Goal: Task Accomplishment & Management: Complete application form

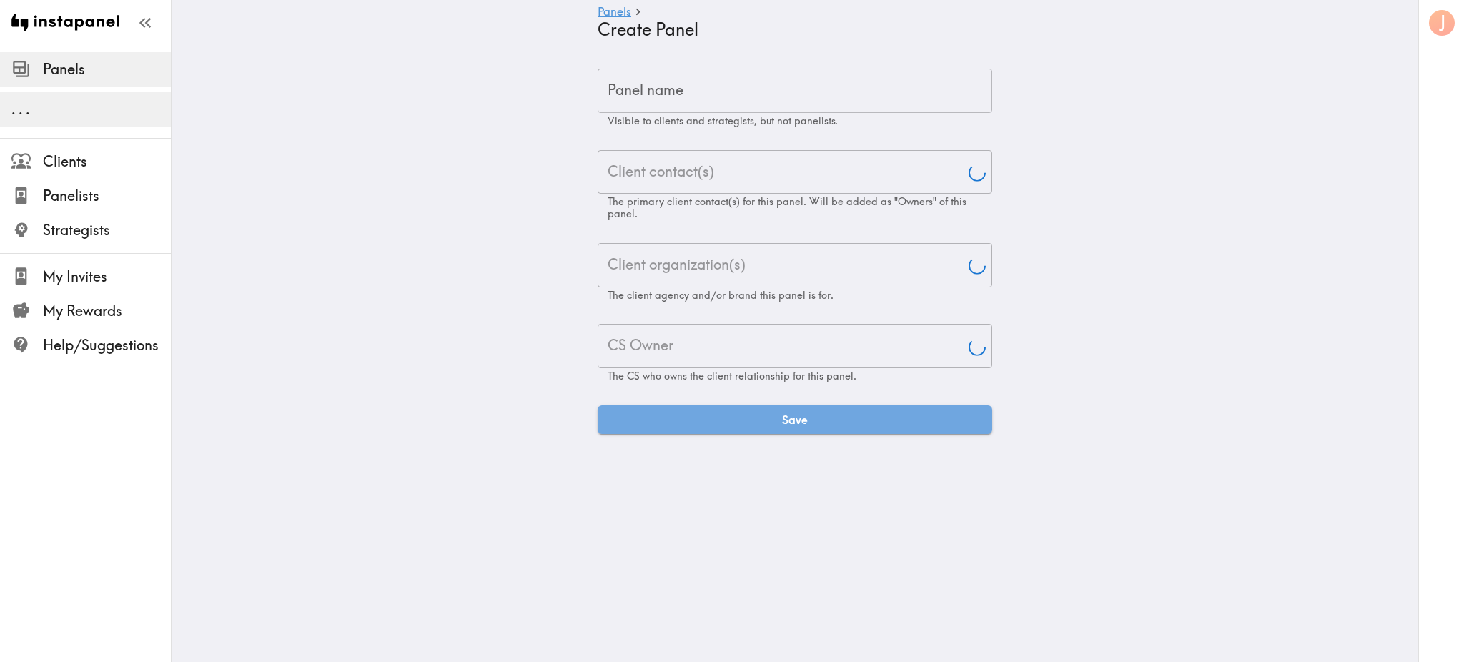
click at [721, 102] on input "Panel name" at bounding box center [795, 91] width 395 height 44
type input "[PERSON_NAME]"
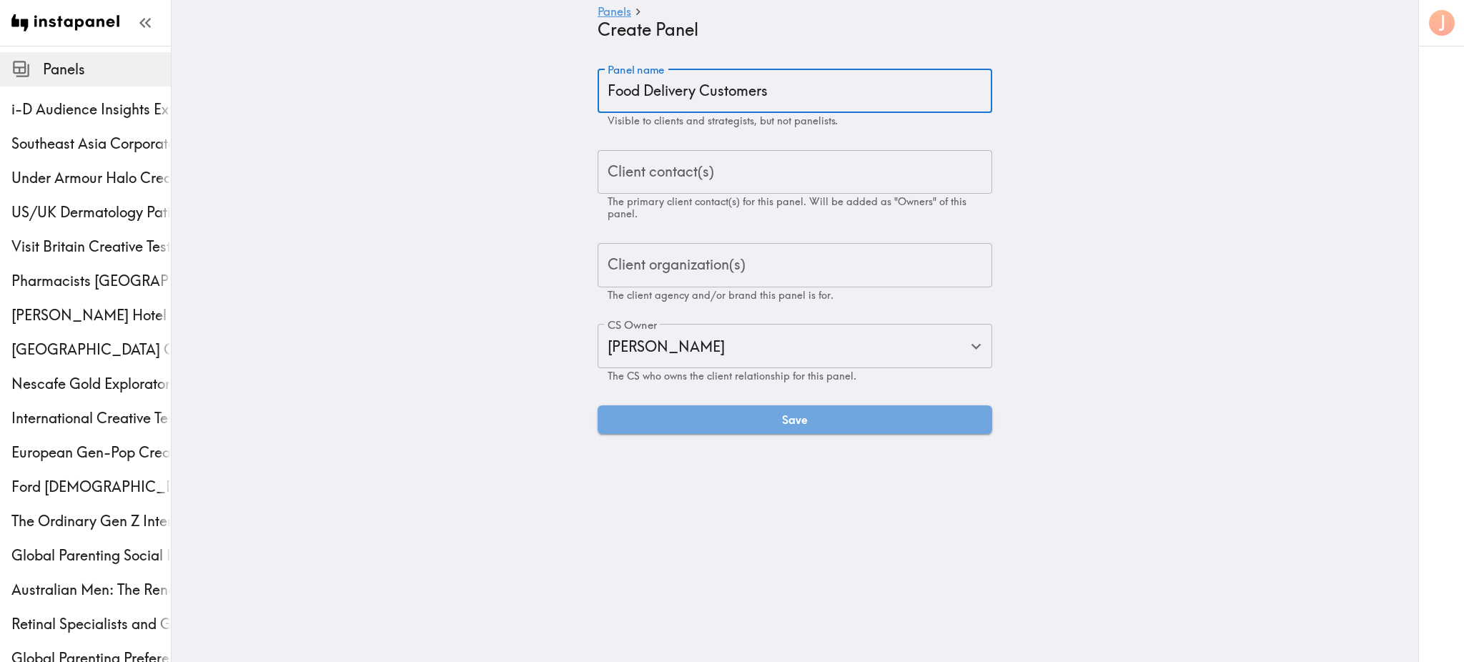
type input "Food Delivery Customers"
click at [661, 169] on div "Client contact(s) Client contact(s) The primary client contact(s) for this pane…" at bounding box center [795, 185] width 395 height 70
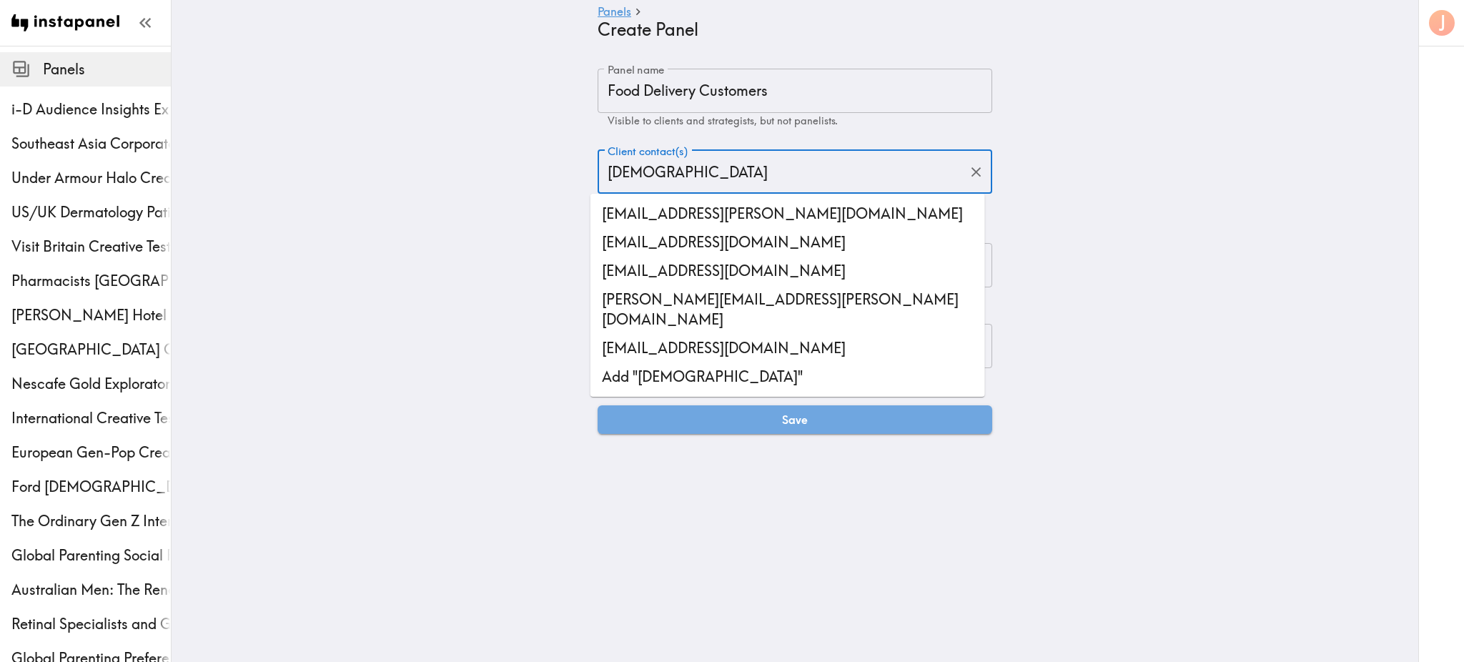
drag, startPoint x: 673, startPoint y: 173, endPoint x: 528, endPoint y: 157, distance: 146.1
click at [528, 157] on main "Panels Create Panel Panel name Food Delivery Customers Panel name Visible to cl…" at bounding box center [795, 251] width 1247 height 411
paste input ".[EMAIL_ADDRESS][DOMAIN_NAME]"
type input "[EMAIL_ADDRESS][DOMAIN_NAME]"
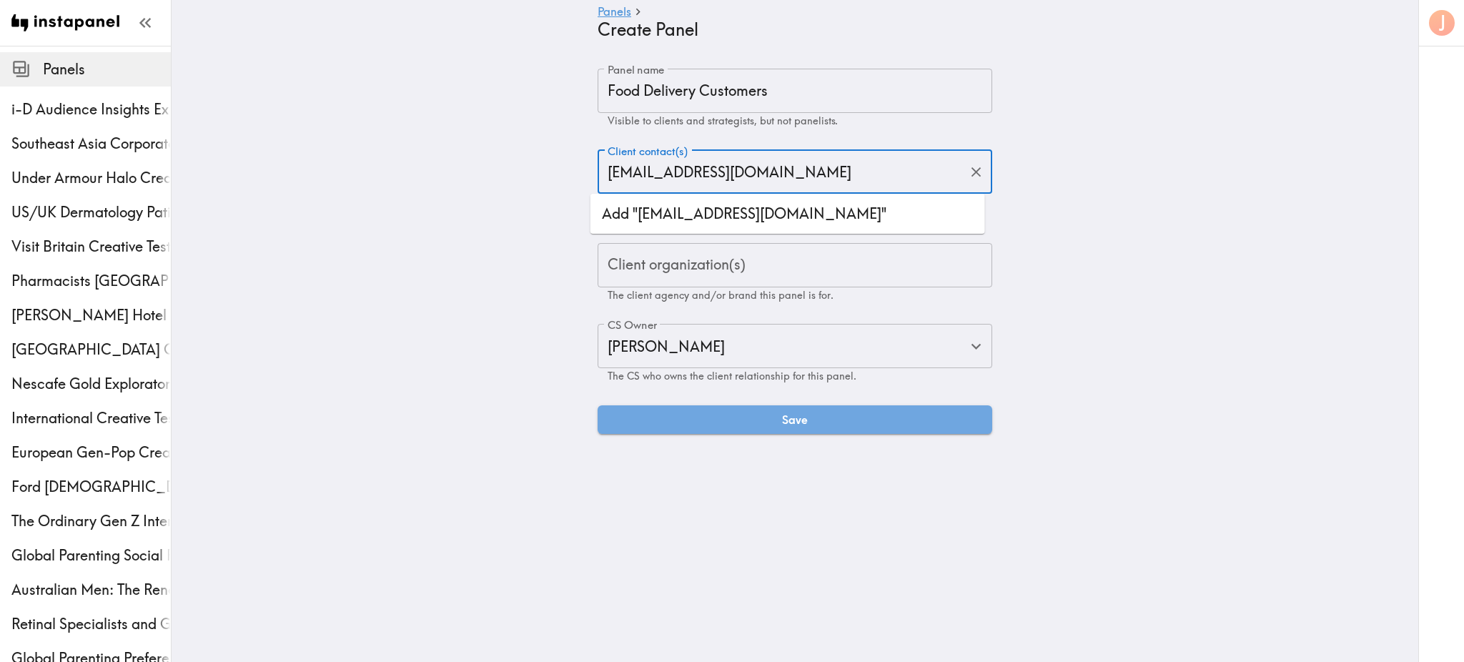
click at [681, 218] on li "Add "[EMAIL_ADDRESS][DOMAIN_NAME]"" at bounding box center [788, 213] width 395 height 29
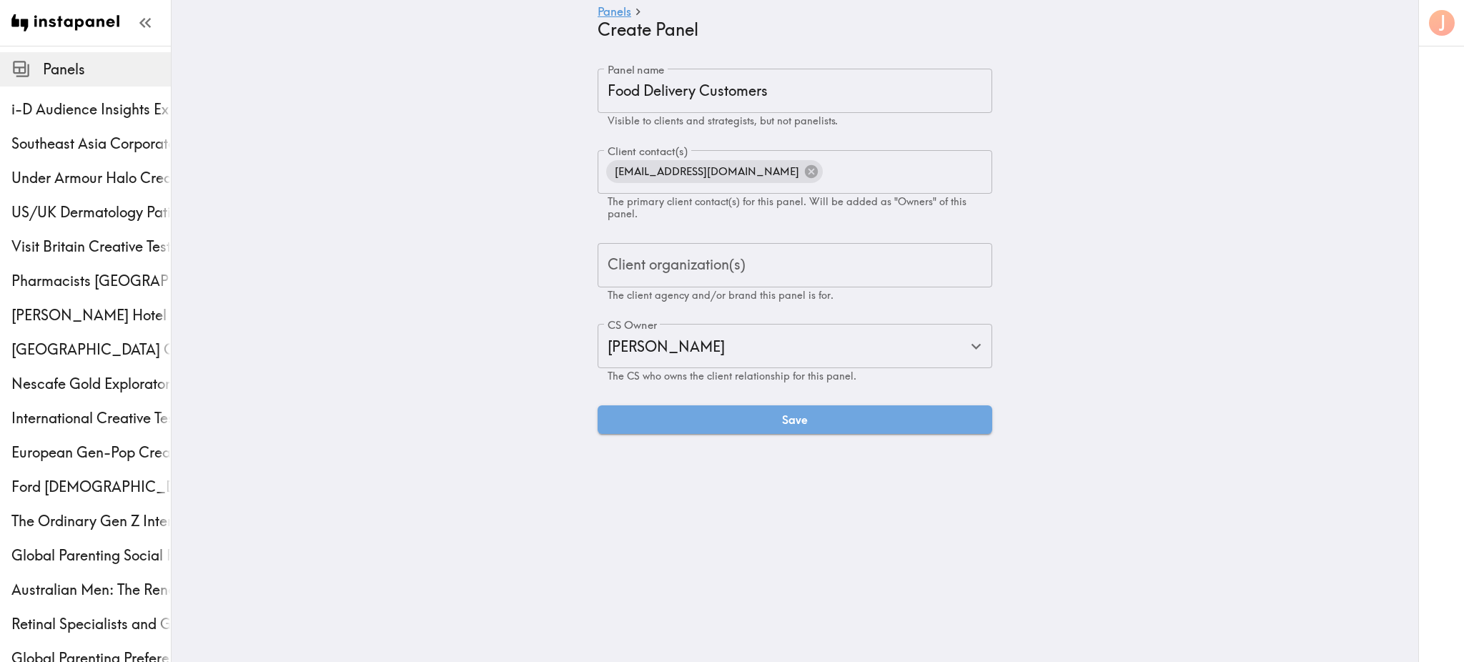
click at [1089, 227] on main "Panels Create Panel Panel name Food Delivery Customers Panel name Visible to cl…" at bounding box center [795, 251] width 1247 height 411
click at [728, 272] on div "Client organization(s) Client organization(s) The client agency and/or brand th…" at bounding box center [795, 272] width 395 height 59
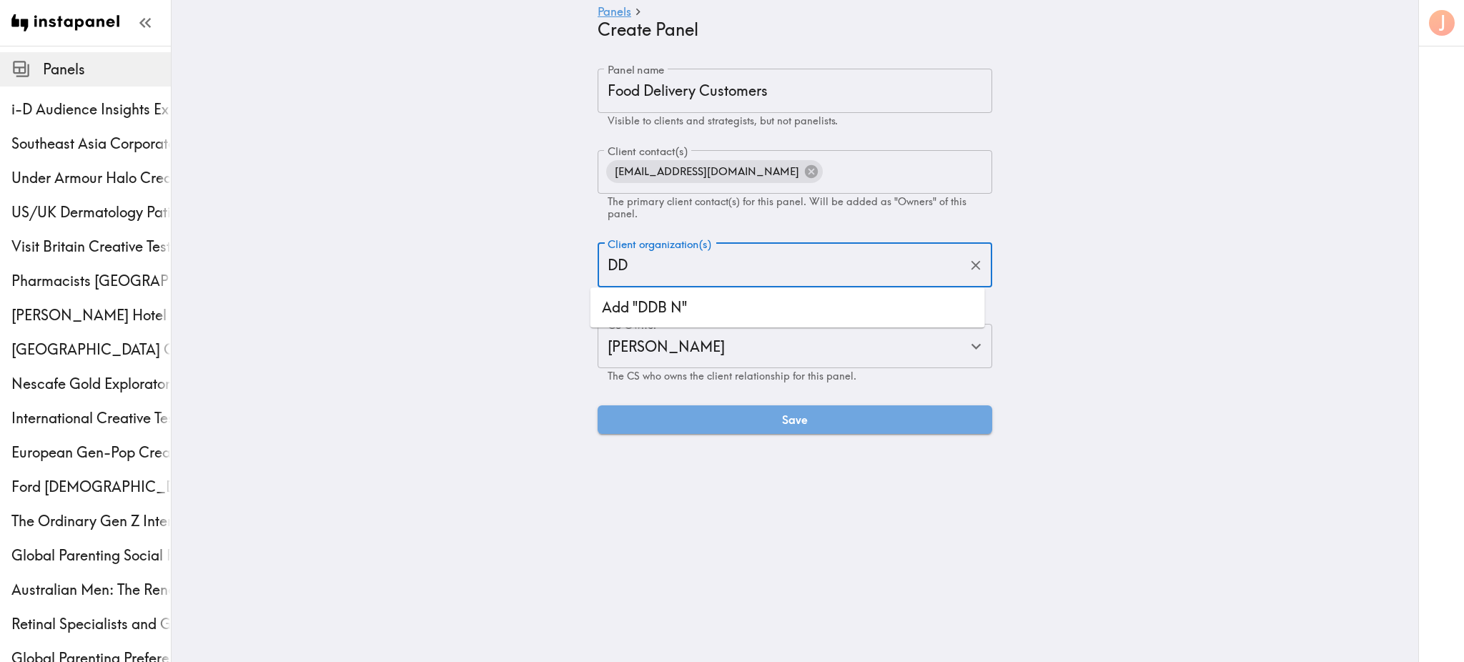
type input "D"
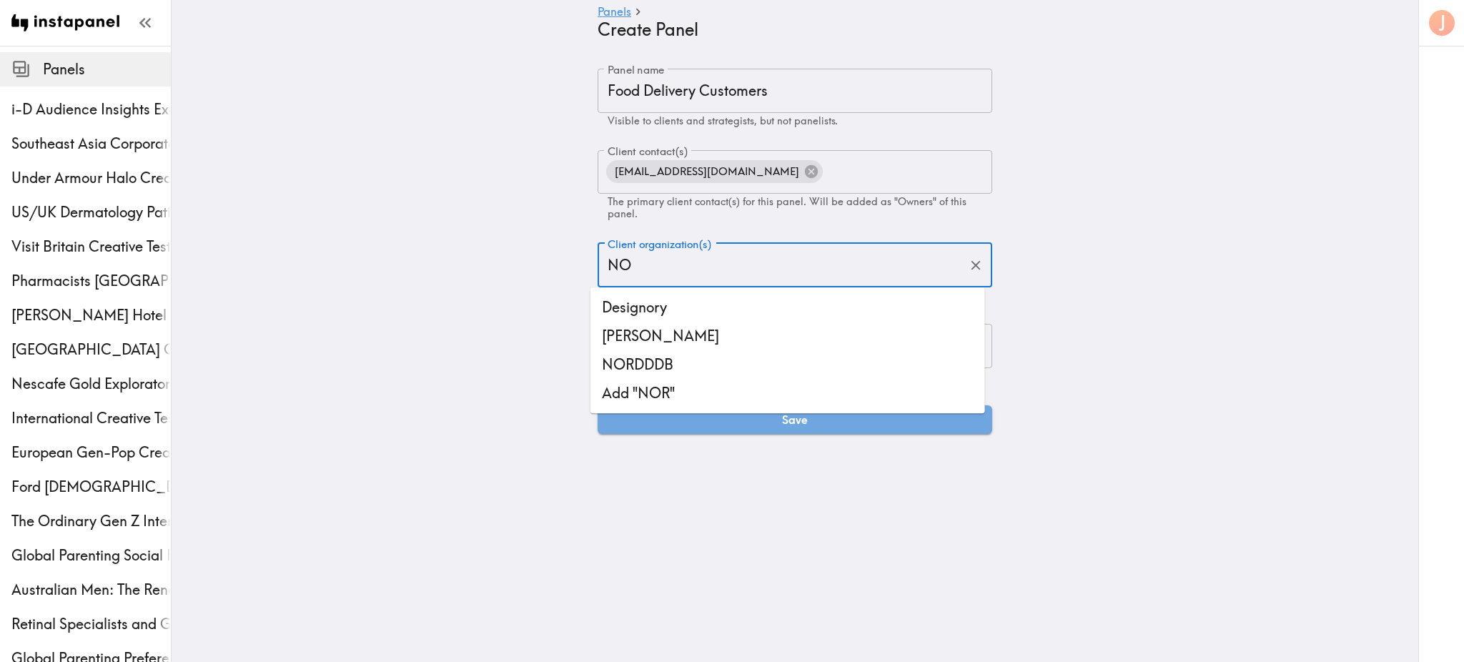
type input "N"
type input "NORD"
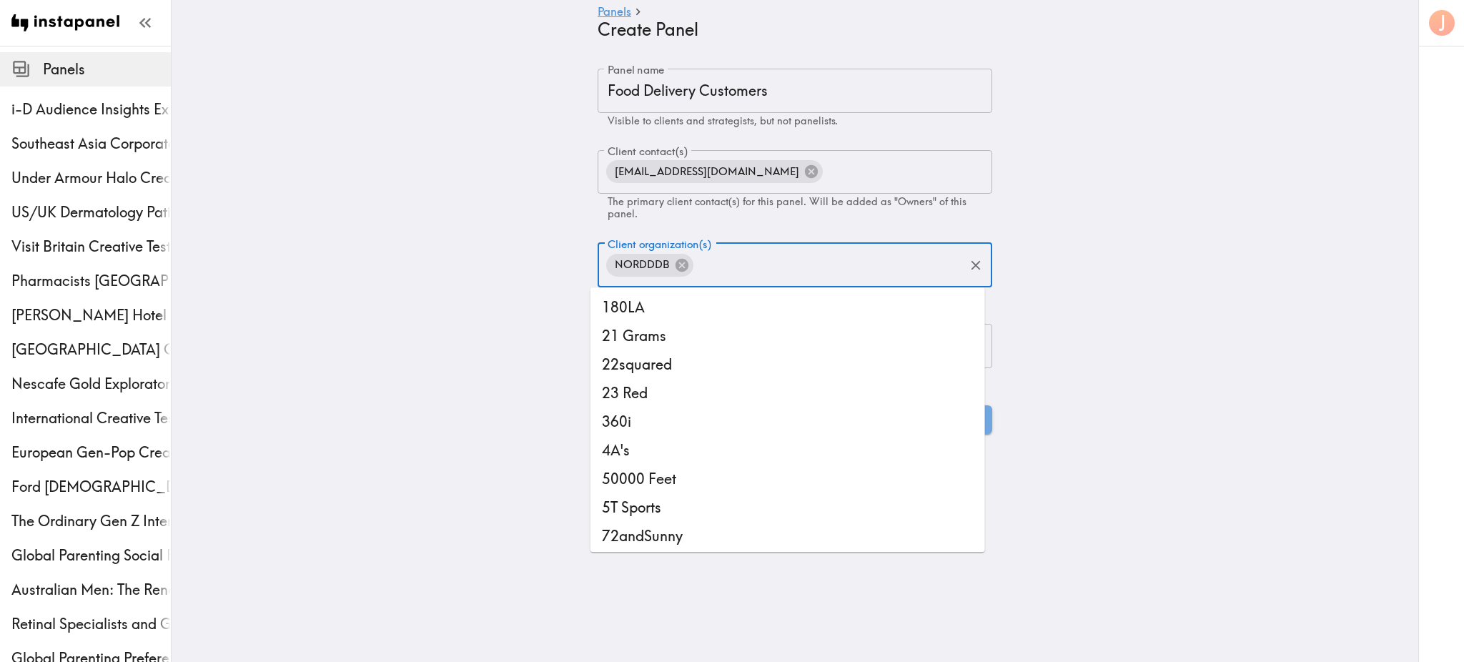
scroll to position [11868, 0]
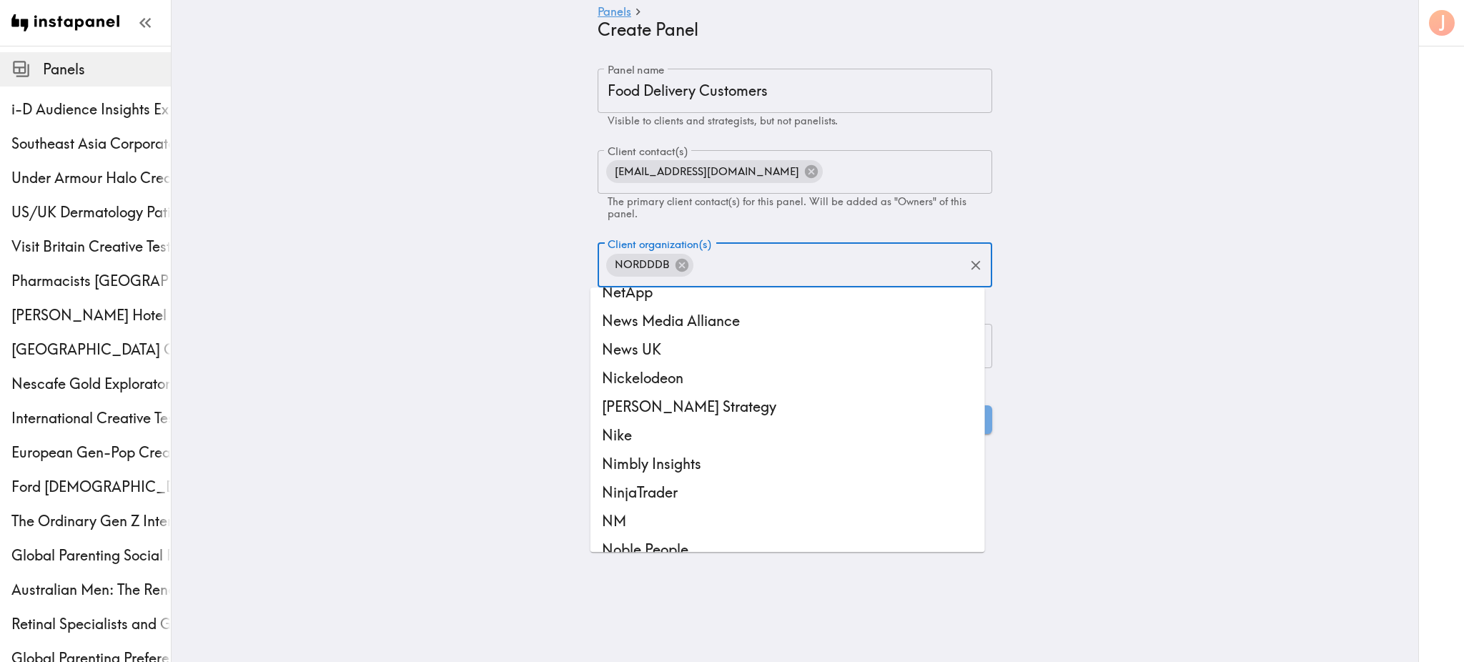
click at [1048, 235] on main "Panels Create Panel Panel name Food Delivery Customers Panel name Visible to cl…" at bounding box center [795, 251] width 1247 height 411
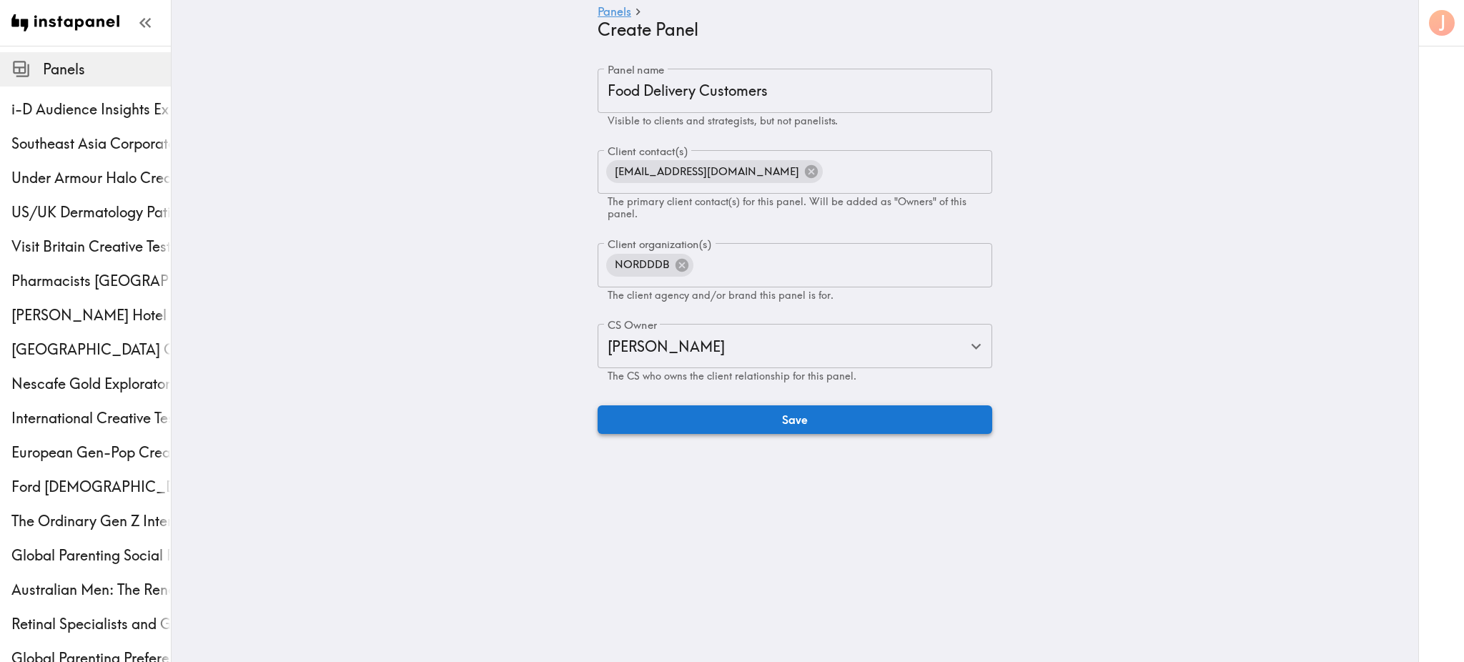
click at [691, 425] on button "Save" at bounding box center [795, 419] width 395 height 29
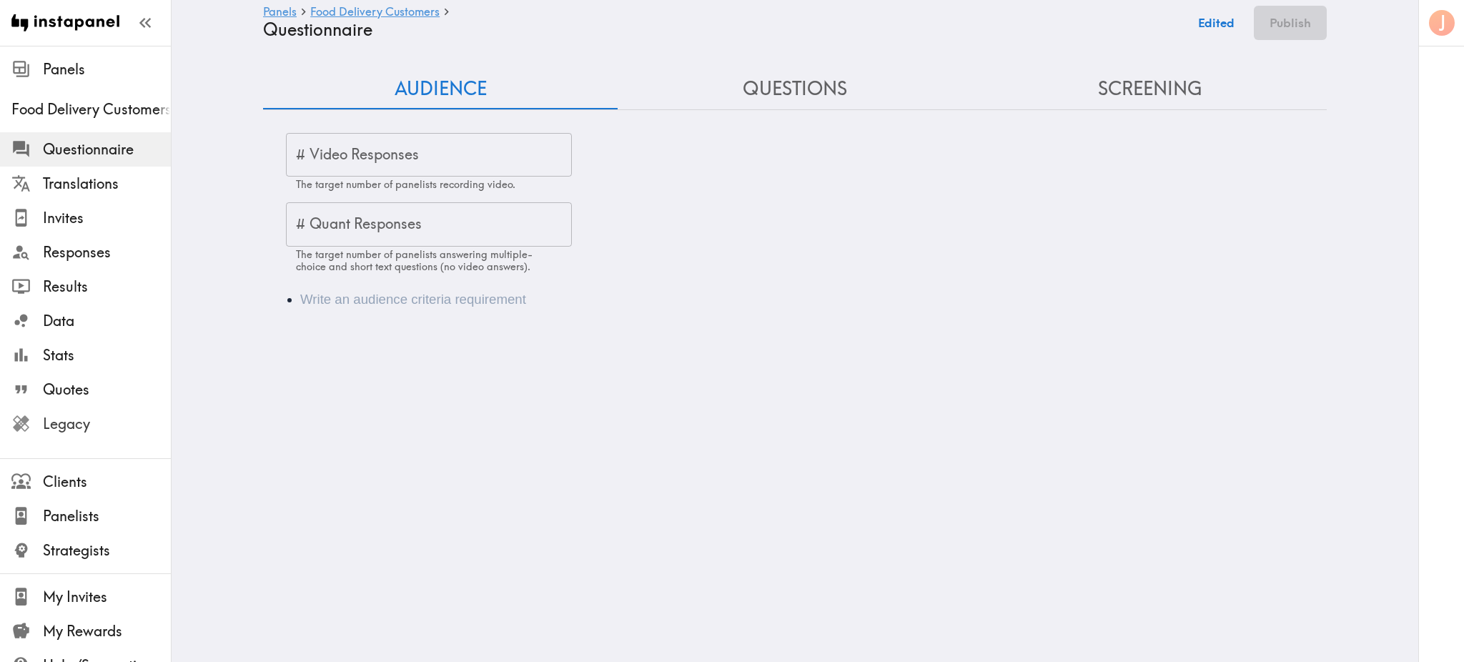
click at [55, 426] on span "Legacy" at bounding box center [107, 424] width 128 height 20
